Goal: Check status: Check status

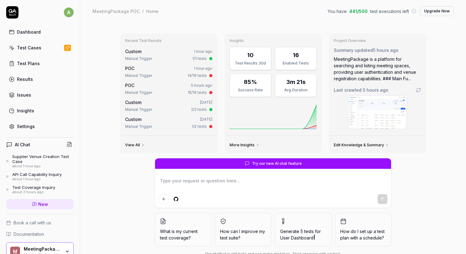
click at [45, 48] on link "Test Cases" at bounding box center [40, 48] width 68 height 12
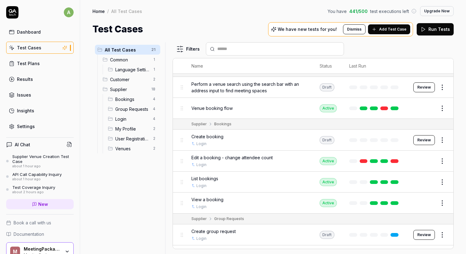
scroll to position [40, 0]
click at [265, 158] on span "Edit a booking - change attendee count" at bounding box center [231, 157] width 81 height 6
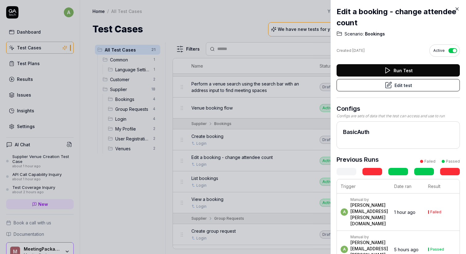
click at [391, 220] on td "a Manual by [PERSON_NAME][EMAIL_ADDRESS][PERSON_NAME][DOMAIN_NAME]" at bounding box center [364, 211] width 54 height 37
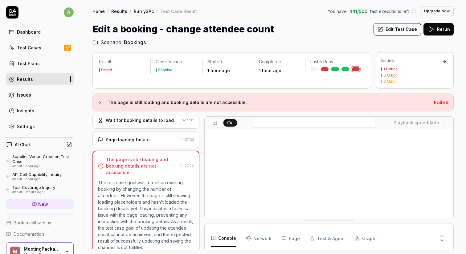
scroll to position [80, 0]
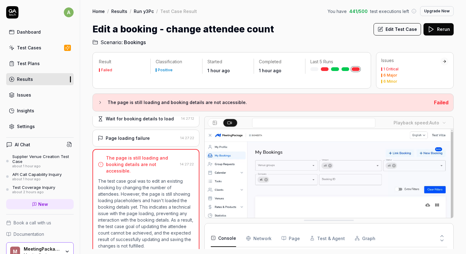
click at [157, 137] on div "Page loading failure" at bounding box center [138, 138] width 80 height 6
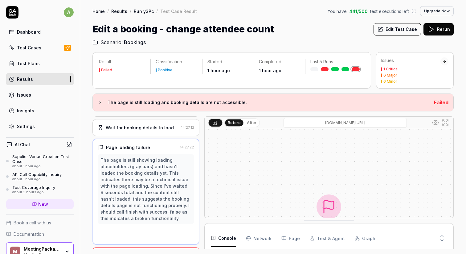
scroll to position [67, 0]
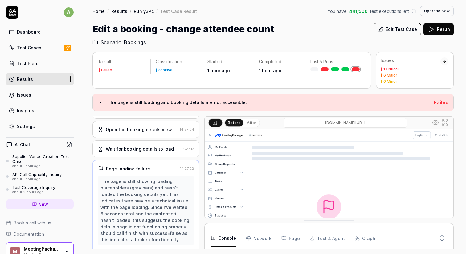
click at [165, 153] on div "Wait for booking details to load 14:27:12" at bounding box center [146, 148] width 107 height 17
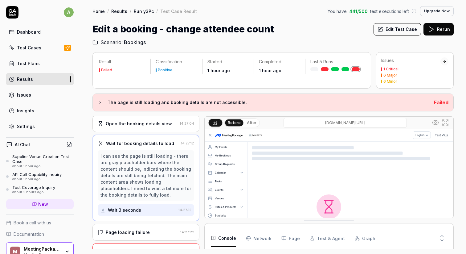
scroll to position [28, 0]
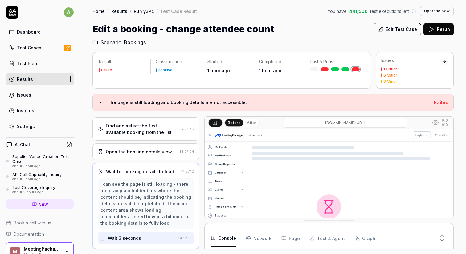
click at [165, 153] on div "Open the booking details view" at bounding box center [139, 151] width 66 height 6
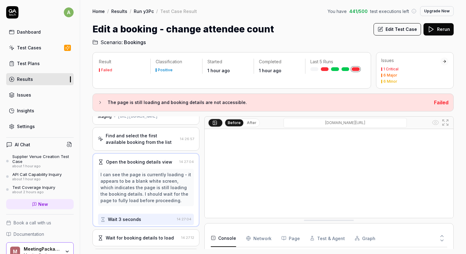
scroll to position [0, 0]
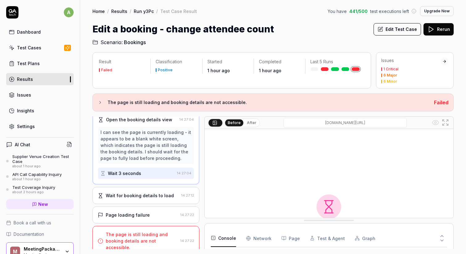
click at [168, 199] on div "Wait for booking details to load 14:27:12" at bounding box center [146, 195] width 107 height 17
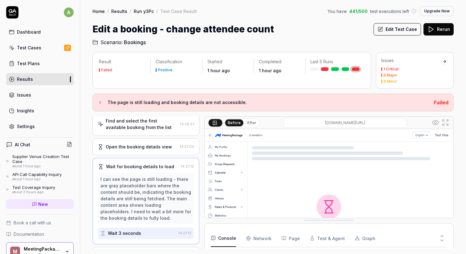
scroll to position [28, 0]
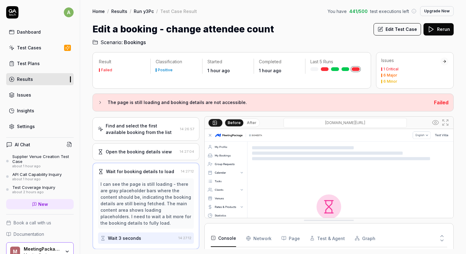
click at [46, 35] on link "Dashboard" at bounding box center [40, 32] width 68 height 12
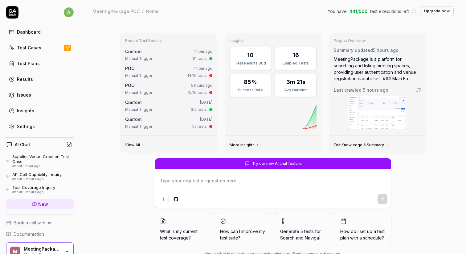
type textarea "*"
